Goal: Transaction & Acquisition: Purchase product/service

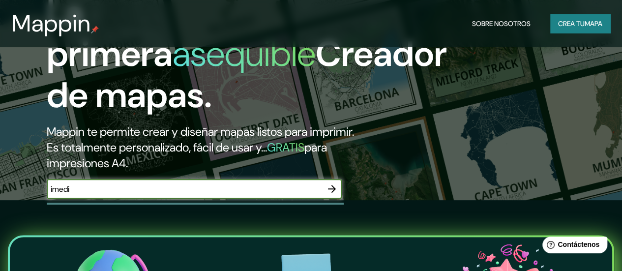
scroll to position [147, 0]
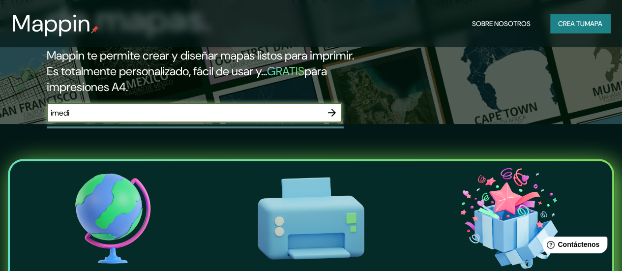
type input "imedi"
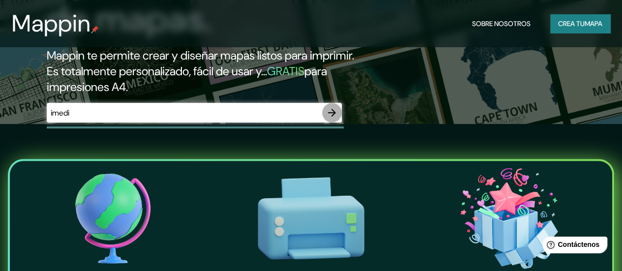
click at [333, 119] on icon "button" at bounding box center [332, 113] width 12 height 12
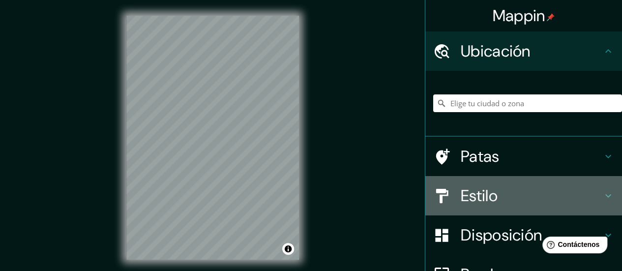
click at [475, 193] on font "Estilo" at bounding box center [479, 195] width 37 height 21
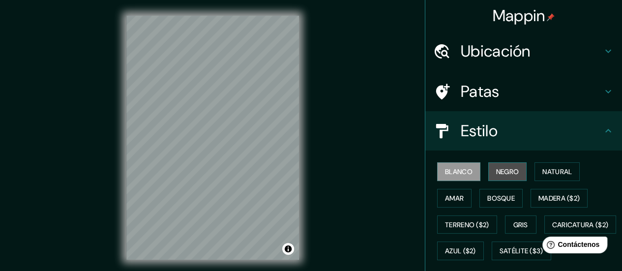
click at [496, 171] on font "Negro" at bounding box center [507, 171] width 23 height 9
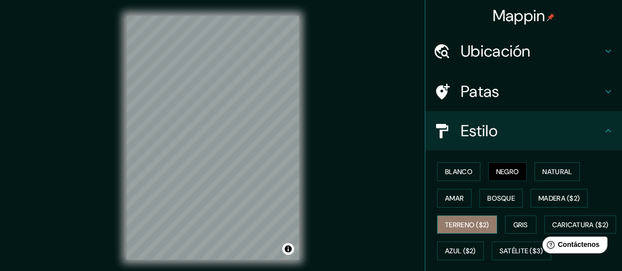
click at [462, 220] on font "Terreno ($2)" at bounding box center [467, 224] width 44 height 9
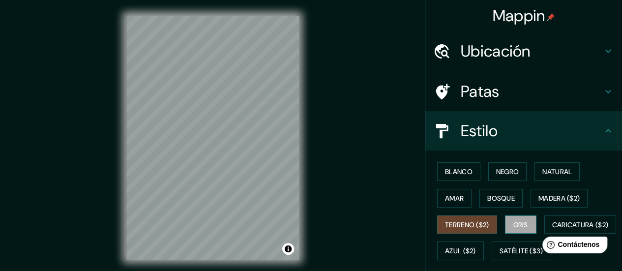
click at [514, 225] on font "Gris" at bounding box center [521, 224] width 15 height 9
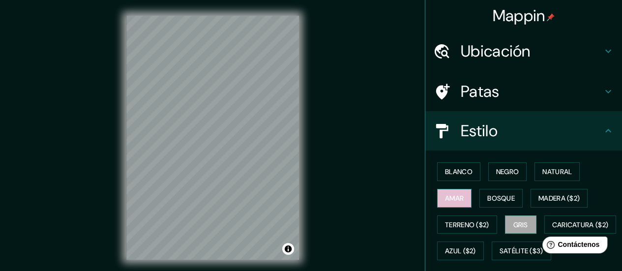
click at [453, 198] on font "Amar" at bounding box center [454, 198] width 19 height 9
click at [492, 48] on font "Ubicación" at bounding box center [496, 51] width 70 height 21
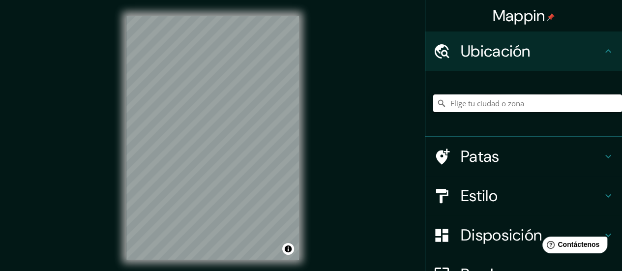
click at [493, 109] on input "Elige tu ciudad o zona" at bounding box center [527, 103] width 189 height 18
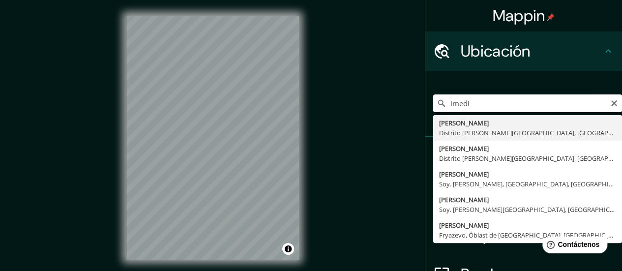
drag, startPoint x: 431, startPoint y: 104, endPoint x: 417, endPoint y: 104, distance: 13.8
click at [425, 104] on div "Mappin Ubicación imedi Imeni [PERSON_NAME] Distrito [PERSON_NAME][GEOGRAPHIC_DA…" at bounding box center [523, 135] width 197 height 271
paste input "Sin Nombre de Col 26, 97203 [GEOGRAPHIC_DATA], [GEOGRAPHIC_DATA]."
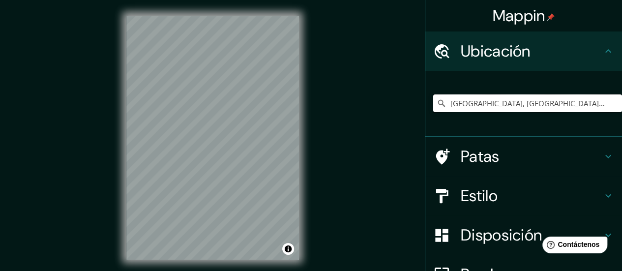
type input "[GEOGRAPHIC_DATA], [GEOGRAPHIC_DATA], [GEOGRAPHIC_DATA]"
click at [316, 147] on div "Mappin Ubicación [GEOGRAPHIC_DATA], [GEOGRAPHIC_DATA], [GEOGRAPHIC_DATA] [GEOGR…" at bounding box center [311, 145] width 622 height 291
click at [557, 152] on h4 "Patas" at bounding box center [532, 157] width 142 height 20
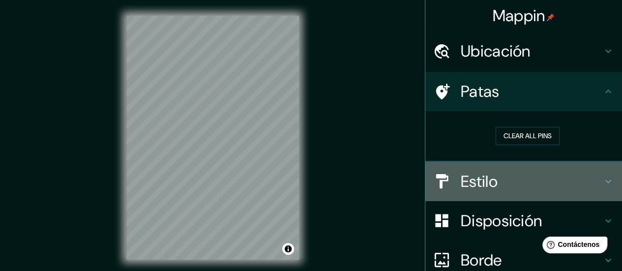
click at [534, 177] on h4 "Estilo" at bounding box center [532, 182] width 142 height 20
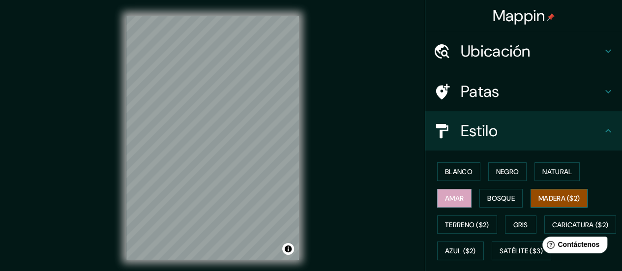
scroll to position [56, 0]
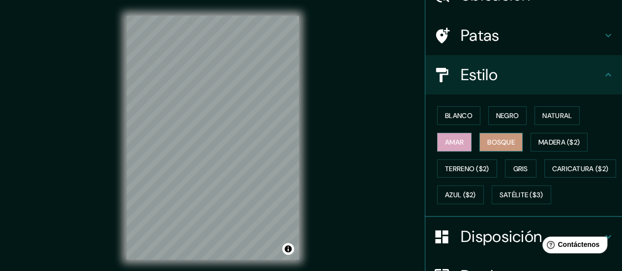
click at [505, 143] on font "Bosque" at bounding box center [502, 142] width 28 height 9
click at [501, 114] on font "Negro" at bounding box center [507, 115] width 23 height 9
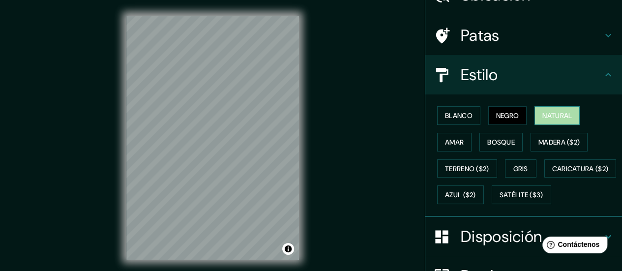
click at [535, 114] on button "Natural" at bounding box center [557, 115] width 45 height 19
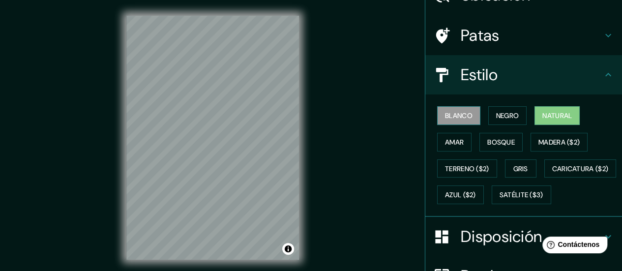
click at [464, 116] on font "Blanco" at bounding box center [459, 115] width 28 height 9
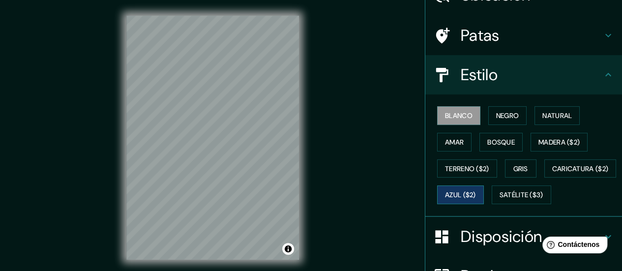
click at [476, 191] on font "Azul ($2)" at bounding box center [460, 195] width 31 height 9
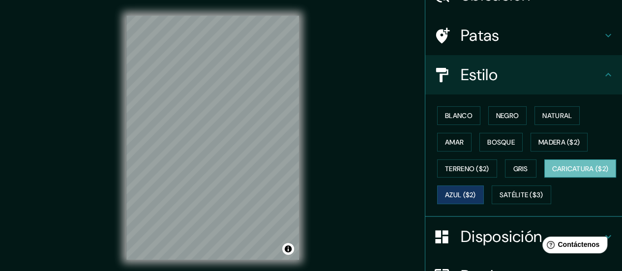
click at [552, 173] on font "Caricatura ($2)" at bounding box center [580, 168] width 57 height 9
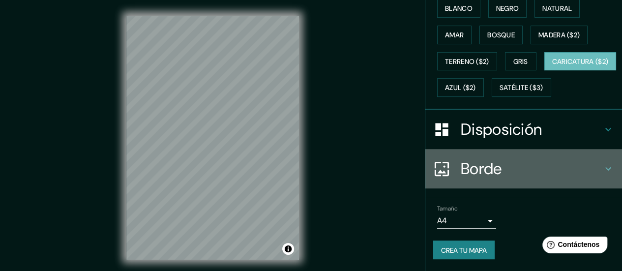
click at [591, 165] on h4 "Borde" at bounding box center [532, 169] width 142 height 20
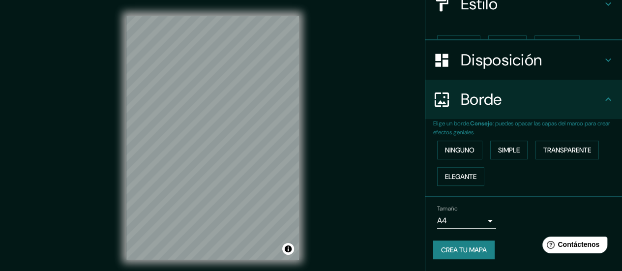
scroll to position [110, 0]
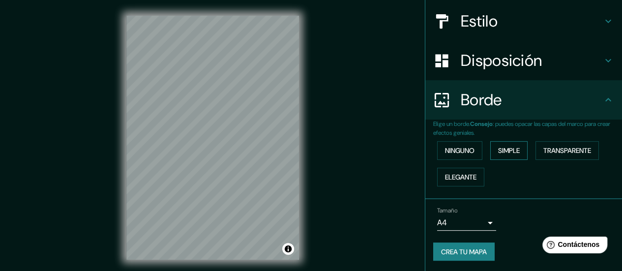
click at [503, 152] on font "Simple" at bounding box center [509, 150] width 22 height 9
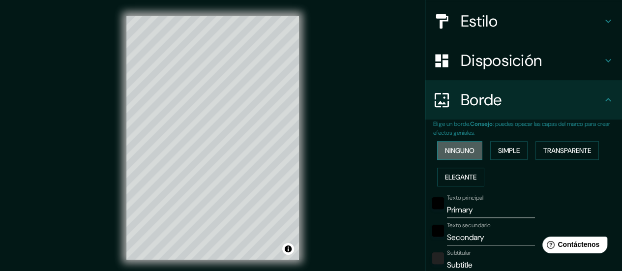
click at [453, 149] on font "Ninguno" at bounding box center [460, 150] width 30 height 9
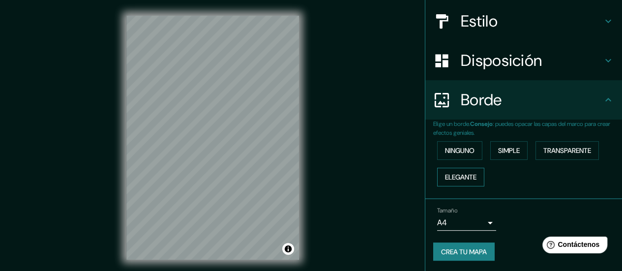
click at [463, 176] on font "Elegante" at bounding box center [460, 177] width 31 height 9
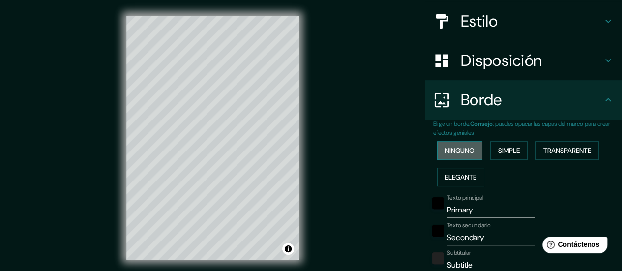
click at [461, 145] on font "Ninguno" at bounding box center [460, 150] width 30 height 13
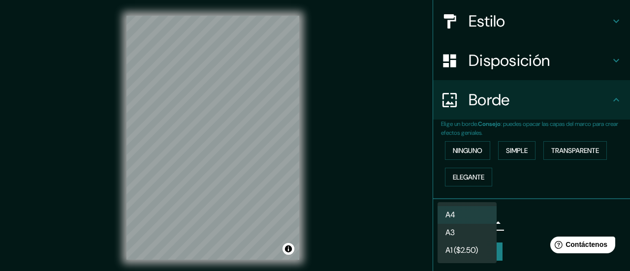
click at [482, 218] on body "Mappin Ubicación [GEOGRAPHIC_DATA], [GEOGRAPHIC_DATA], [GEOGRAPHIC_DATA] [GEOGR…" at bounding box center [315, 135] width 630 height 271
click at [478, 239] on li "A3" at bounding box center [466, 233] width 59 height 18
click at [487, 221] on body "Mappin Ubicación [GEOGRAPHIC_DATA], [GEOGRAPHIC_DATA], [GEOGRAPHIC_DATA] [GEOGR…" at bounding box center [315, 135] width 630 height 271
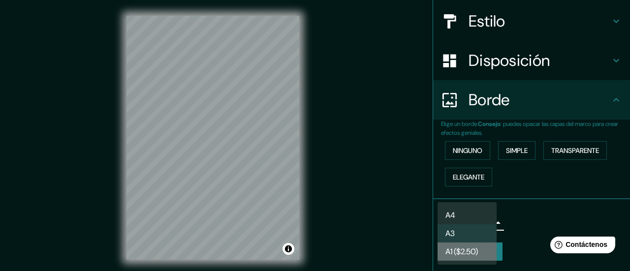
click at [475, 252] on font "A1 ($2.50)" at bounding box center [461, 251] width 32 height 10
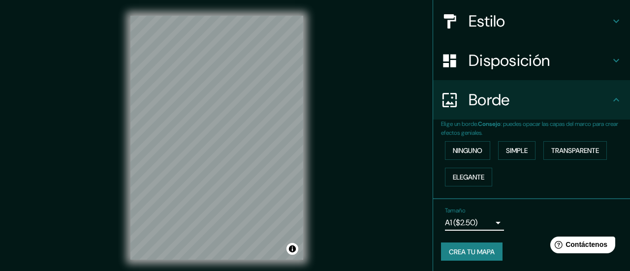
click at [476, 218] on body "Mappin Ubicación [GEOGRAPHIC_DATA], [GEOGRAPHIC_DATA], [GEOGRAPHIC_DATA] [GEOGR…" at bounding box center [315, 135] width 630 height 271
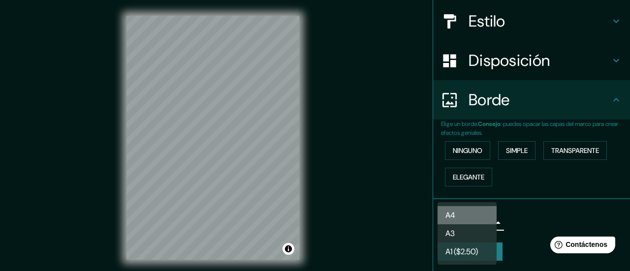
click at [475, 206] on li "A4" at bounding box center [466, 215] width 59 height 18
type input "single"
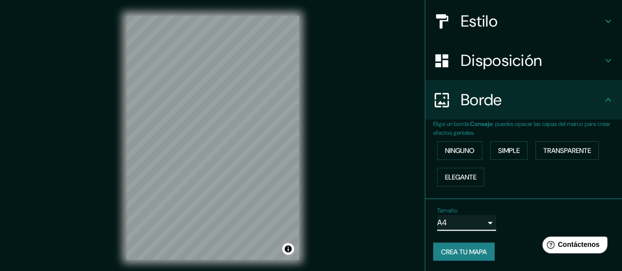
scroll to position [0, 0]
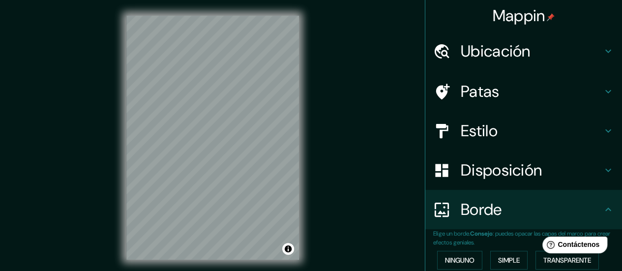
click at [564, 89] on h4 "Patas" at bounding box center [532, 92] width 142 height 20
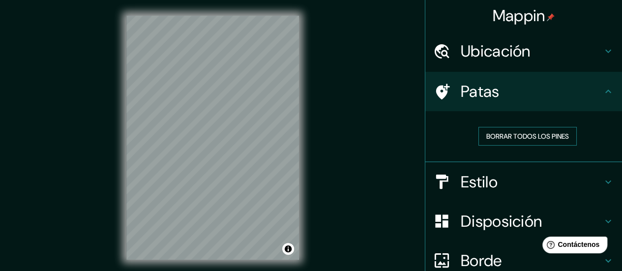
click at [532, 139] on font "Borrar todos los pines" at bounding box center [528, 136] width 83 height 9
click at [525, 137] on font "Borrar todos los pines" at bounding box center [528, 136] width 83 height 9
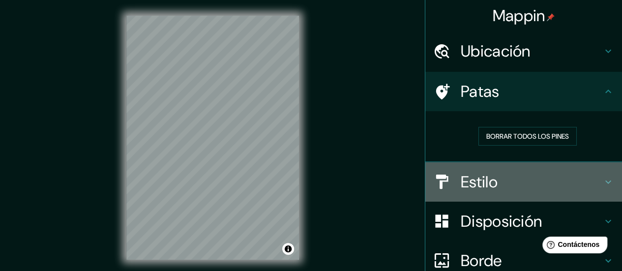
click at [514, 182] on h4 "Estilo" at bounding box center [532, 182] width 142 height 20
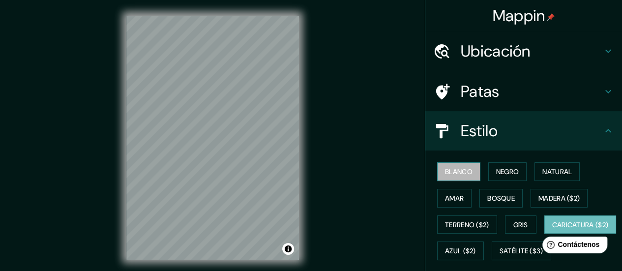
click at [462, 171] on font "Blanco" at bounding box center [459, 171] width 28 height 9
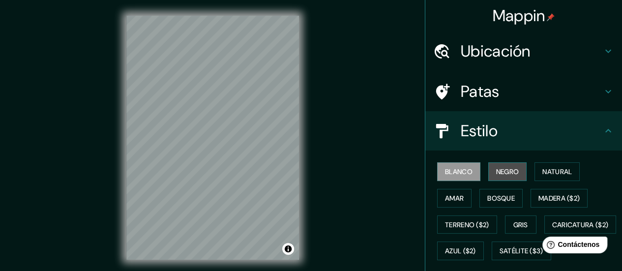
click at [501, 170] on font "Negro" at bounding box center [507, 171] width 23 height 9
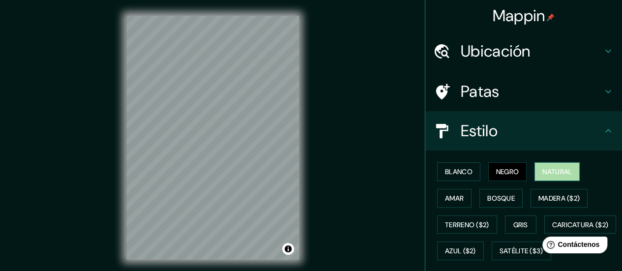
click at [565, 172] on font "Natural" at bounding box center [558, 171] width 30 height 9
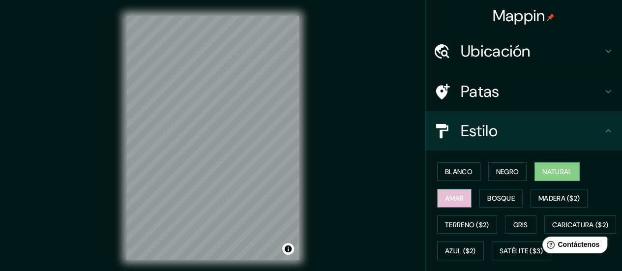
click at [455, 192] on font "Amar" at bounding box center [454, 198] width 19 height 13
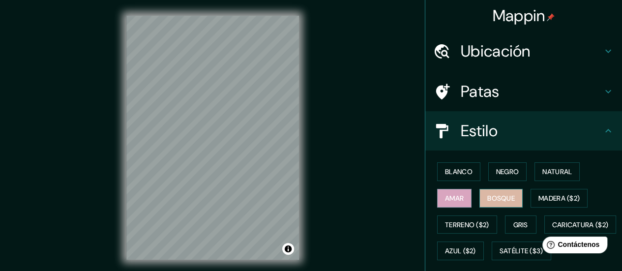
click at [492, 197] on font "Bosque" at bounding box center [502, 198] width 28 height 9
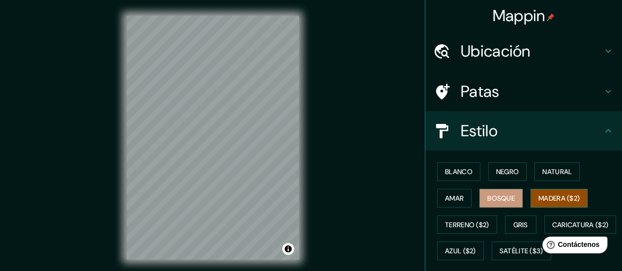
click at [552, 194] on font "Madera ($2)" at bounding box center [559, 198] width 41 height 9
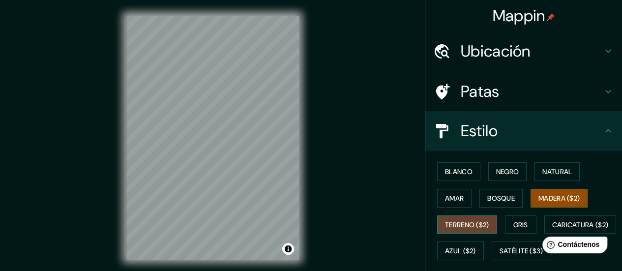
click at [470, 222] on font "Terreno ($2)" at bounding box center [467, 224] width 44 height 9
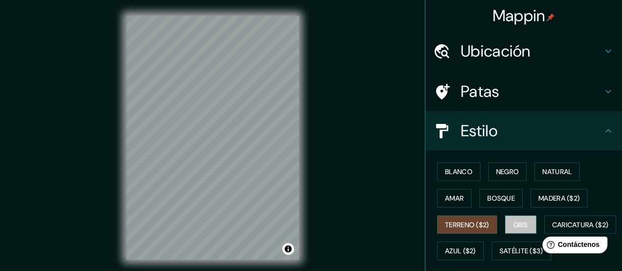
click at [519, 220] on font "Gris" at bounding box center [521, 224] width 15 height 9
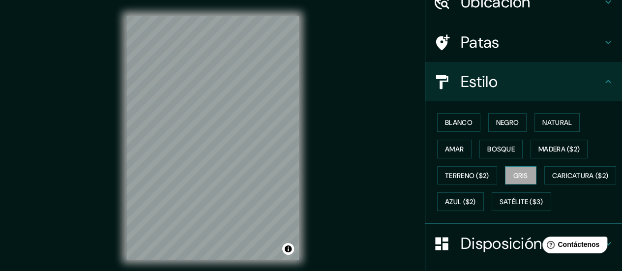
scroll to position [51, 0]
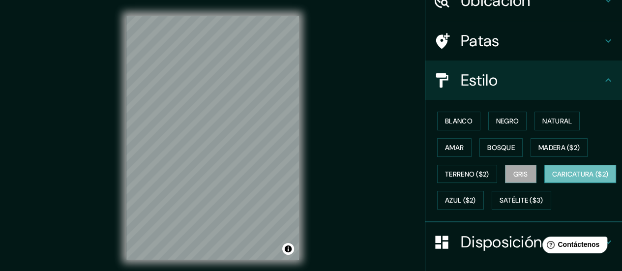
click at [552, 181] on font "Caricatura ($2)" at bounding box center [580, 174] width 57 height 13
click at [484, 191] on button "Azul ($2)" at bounding box center [460, 200] width 47 height 19
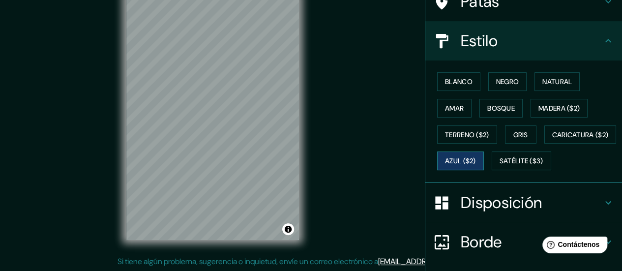
scroll to position [90, 0]
click at [492, 171] on button "Satélite ($3)" at bounding box center [522, 161] width 60 height 19
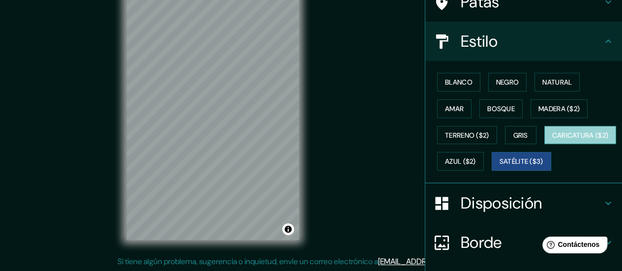
click at [552, 140] on font "Caricatura ($2)" at bounding box center [580, 135] width 57 height 9
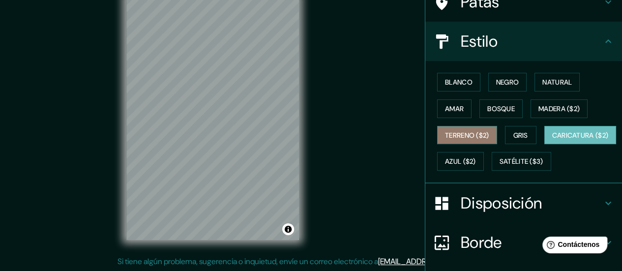
click at [481, 136] on font "Terreno ($2)" at bounding box center [467, 135] width 44 height 9
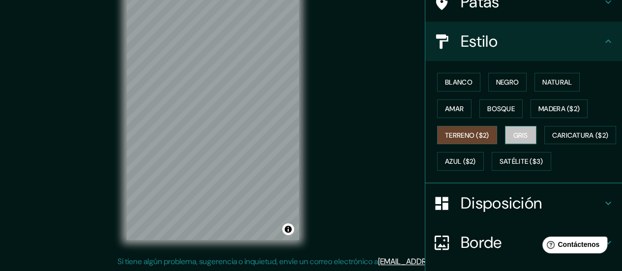
click at [514, 135] on font "Gris" at bounding box center [521, 135] width 15 height 9
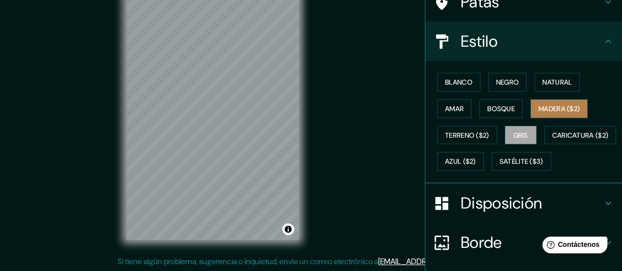
click at [553, 107] on font "Madera ($2)" at bounding box center [559, 108] width 41 height 9
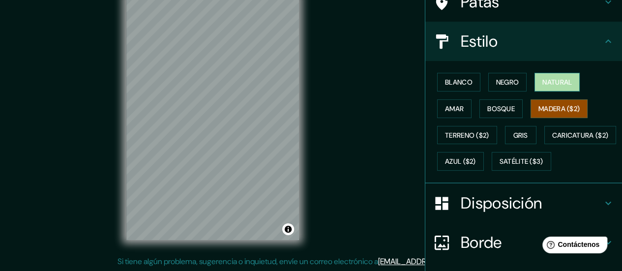
click at [563, 84] on font "Natural" at bounding box center [558, 82] width 30 height 9
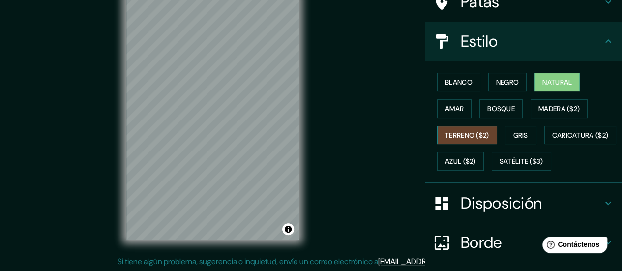
click at [466, 140] on button "Terreno ($2)" at bounding box center [467, 135] width 60 height 19
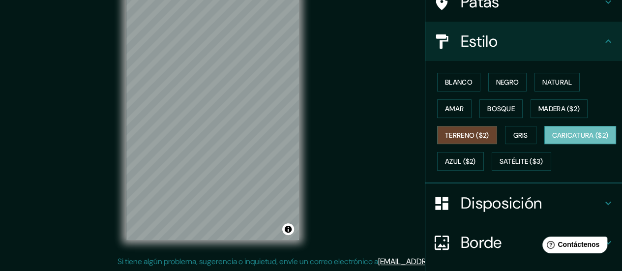
click at [552, 140] on font "Caricatura ($2)" at bounding box center [580, 135] width 57 height 9
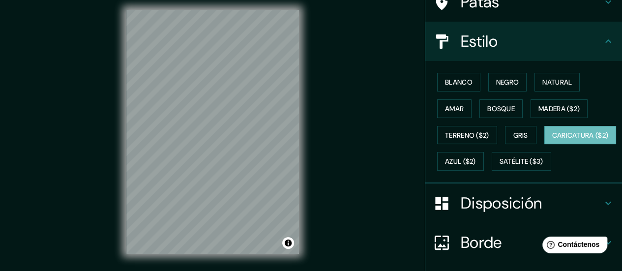
scroll to position [7, 0]
